Goal: Task Accomplishment & Management: Use online tool/utility

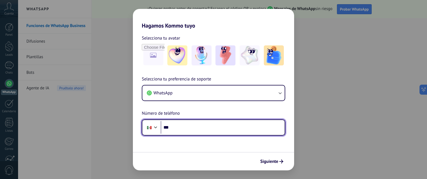
click at [184, 130] on input "***" at bounding box center [223, 127] width 124 height 13
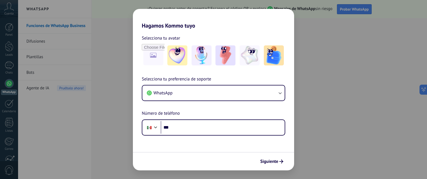
click at [326, 38] on div "Hagamos Kommo tuyo Selecciona tu avatar Selecciona tu preferencia de soporte Wh…" at bounding box center [213, 89] width 427 height 179
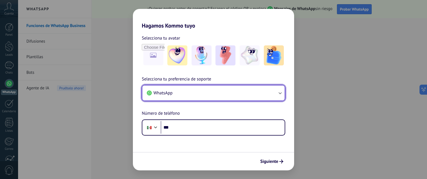
click at [191, 92] on button "WhatsApp" at bounding box center [213, 92] width 142 height 15
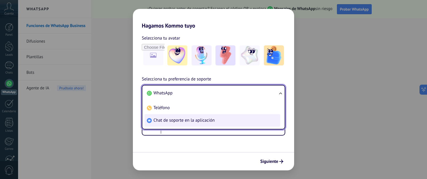
click at [181, 119] on span "Chat de soporte en la aplicación" at bounding box center [183, 120] width 61 height 6
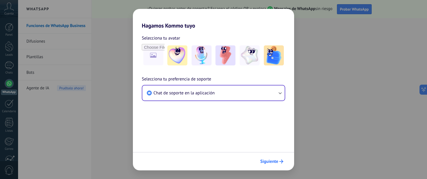
click at [271, 161] on span "Siguiente" at bounding box center [269, 161] width 18 height 4
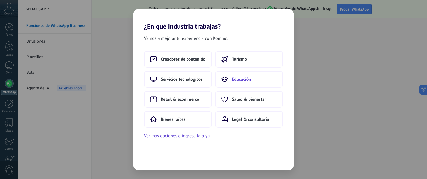
click at [250, 81] on button "Educación" at bounding box center [249, 79] width 68 height 17
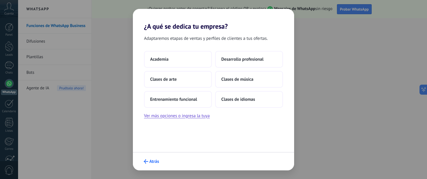
click at [149, 159] on span "Atrás" at bounding box center [151, 161] width 15 height 4
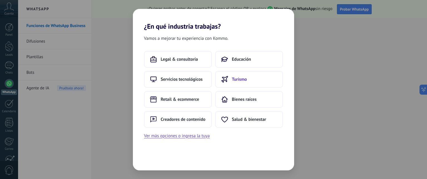
click at [239, 72] on button "Turismo" at bounding box center [249, 79] width 68 height 17
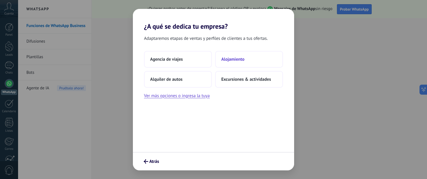
click at [234, 61] on span "Alojamiento" at bounding box center [232, 59] width 23 height 6
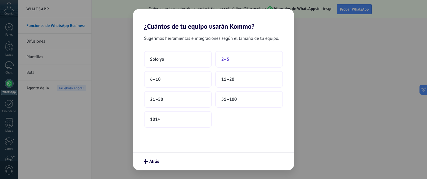
click at [225, 59] on span "2–5" at bounding box center [225, 59] width 8 height 6
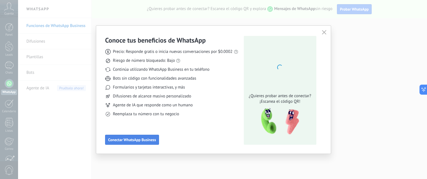
click at [143, 140] on span "Conectar WhatsApp Business" at bounding box center [132, 140] width 48 height 4
click at [324, 33] on use "button" at bounding box center [324, 32] width 4 height 4
